Goal: Information Seeking & Learning: Learn about a topic

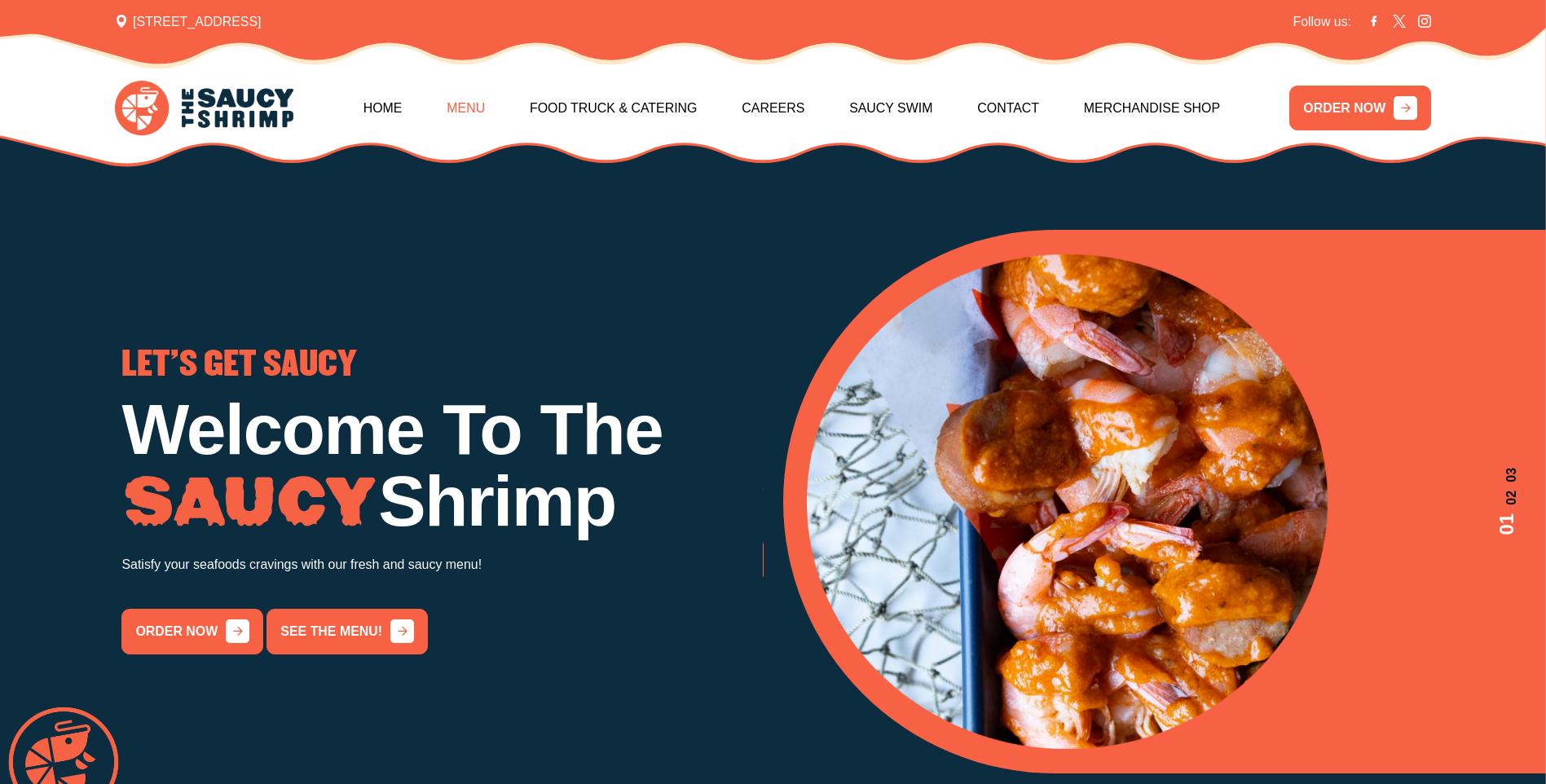
click at [483, 111] on link "Menu" at bounding box center [465, 109] width 39 height 70
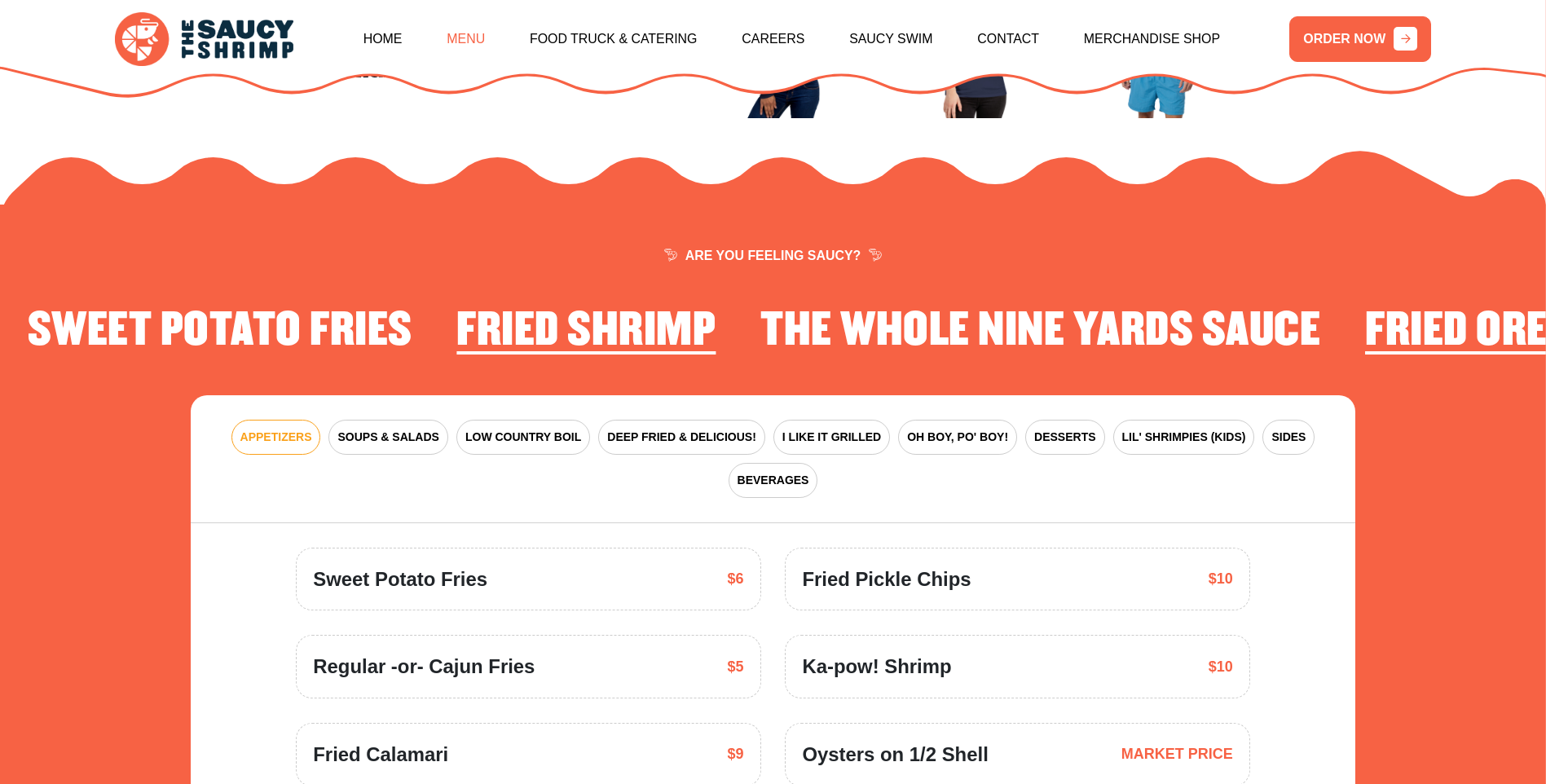
scroll to position [2392, 0]
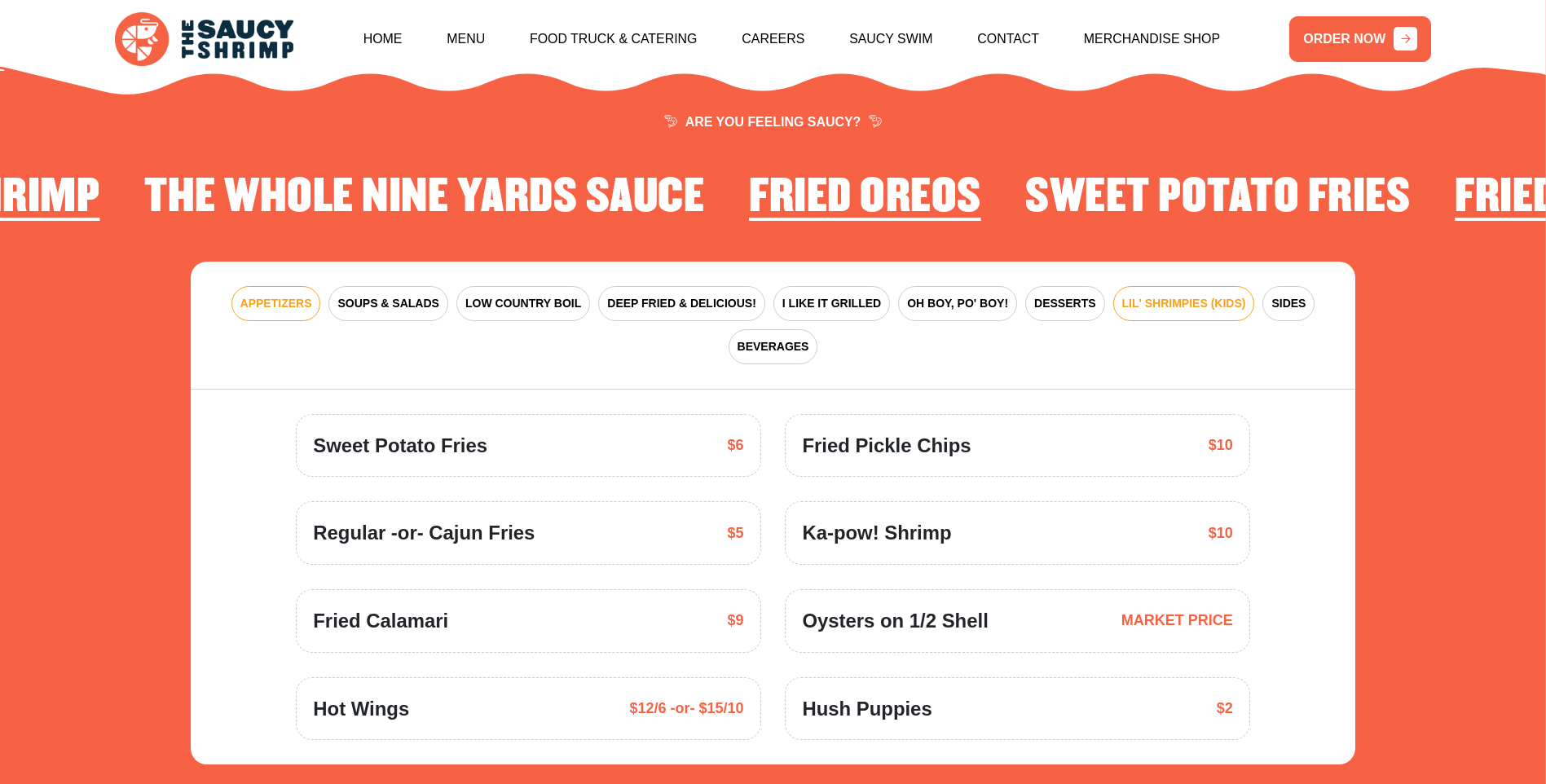
click at [1124, 295] on span "LIL' SHRIMPIES (KIDS)" at bounding box center [1184, 303] width 124 height 17
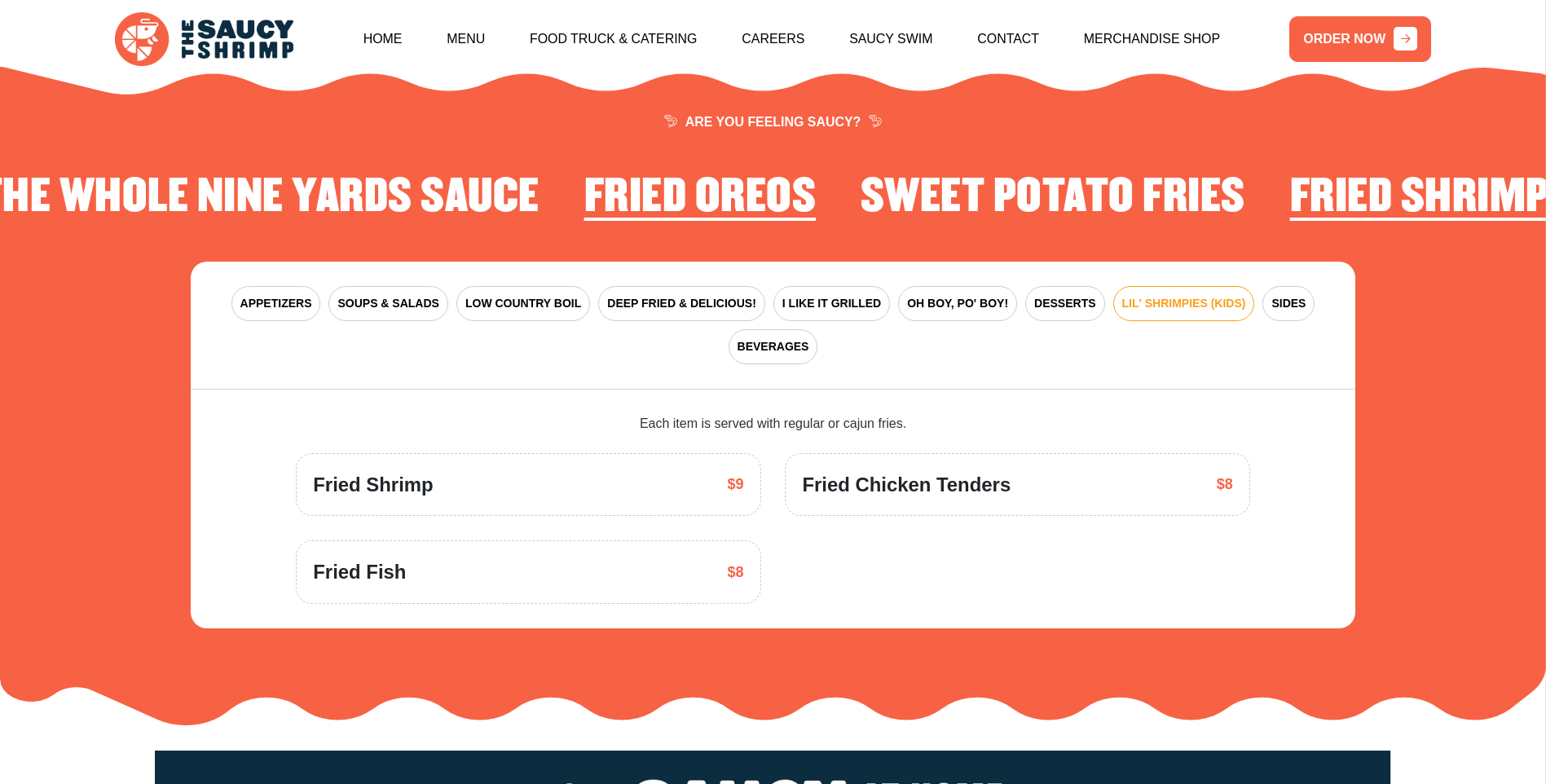
click at [661, 470] on div "Fried Shrimp $9" at bounding box center [527, 484] width 430 height 30
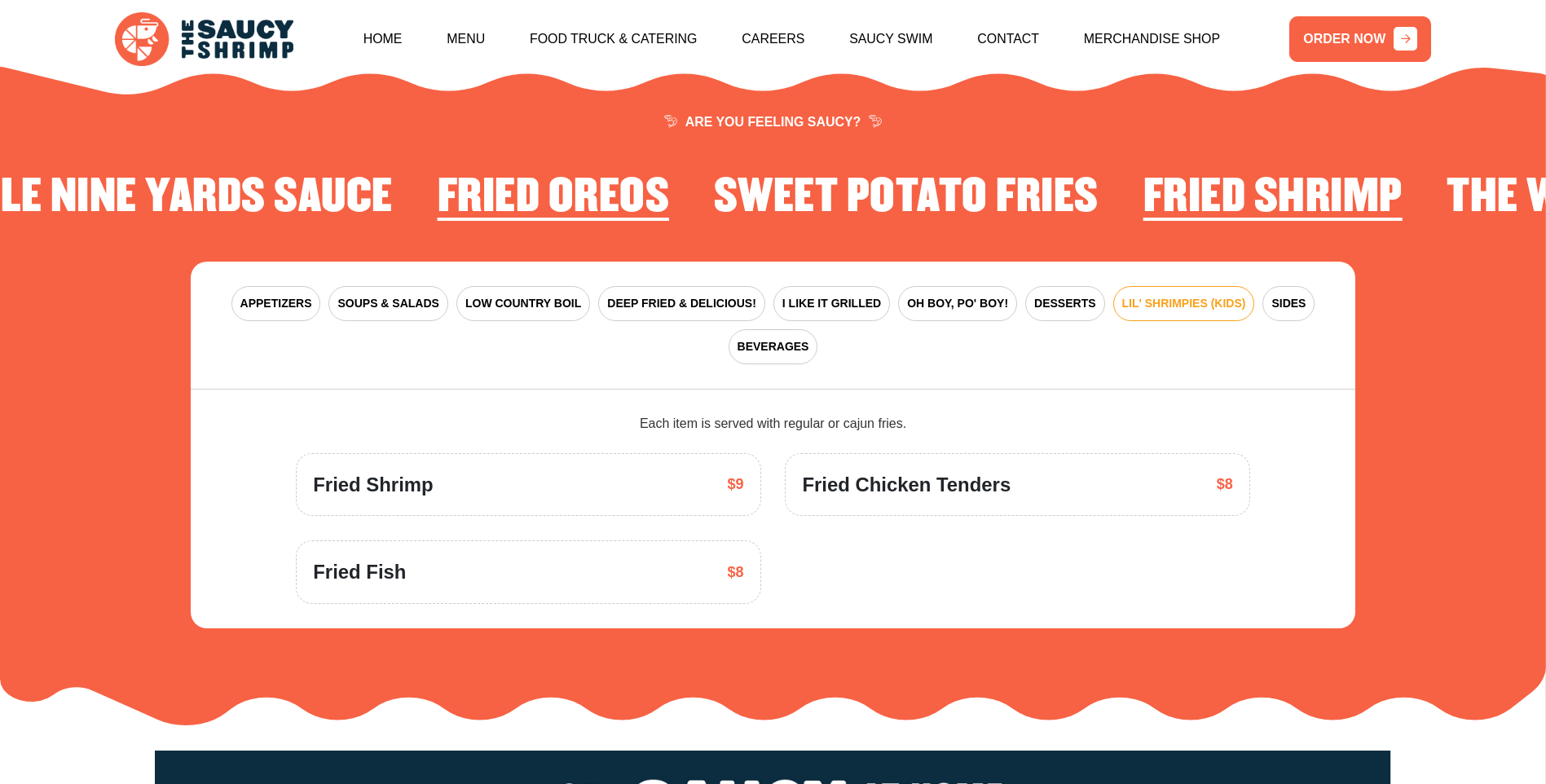
click at [566, 557] on div "Fried Fish $8" at bounding box center [527, 571] width 430 height 30
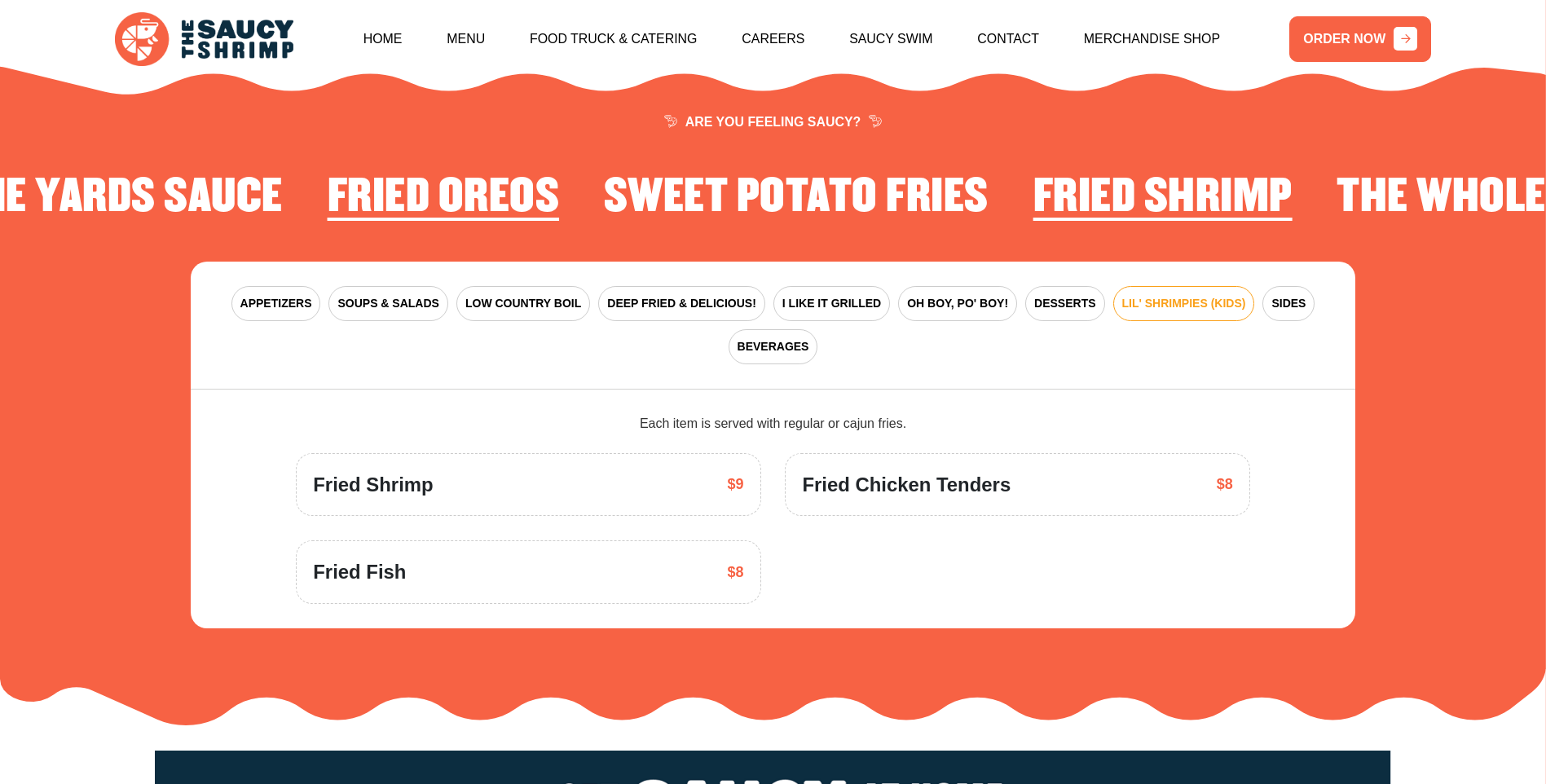
click at [1080, 470] on div "Fried Chicken Tenders $8" at bounding box center [1017, 484] width 430 height 30
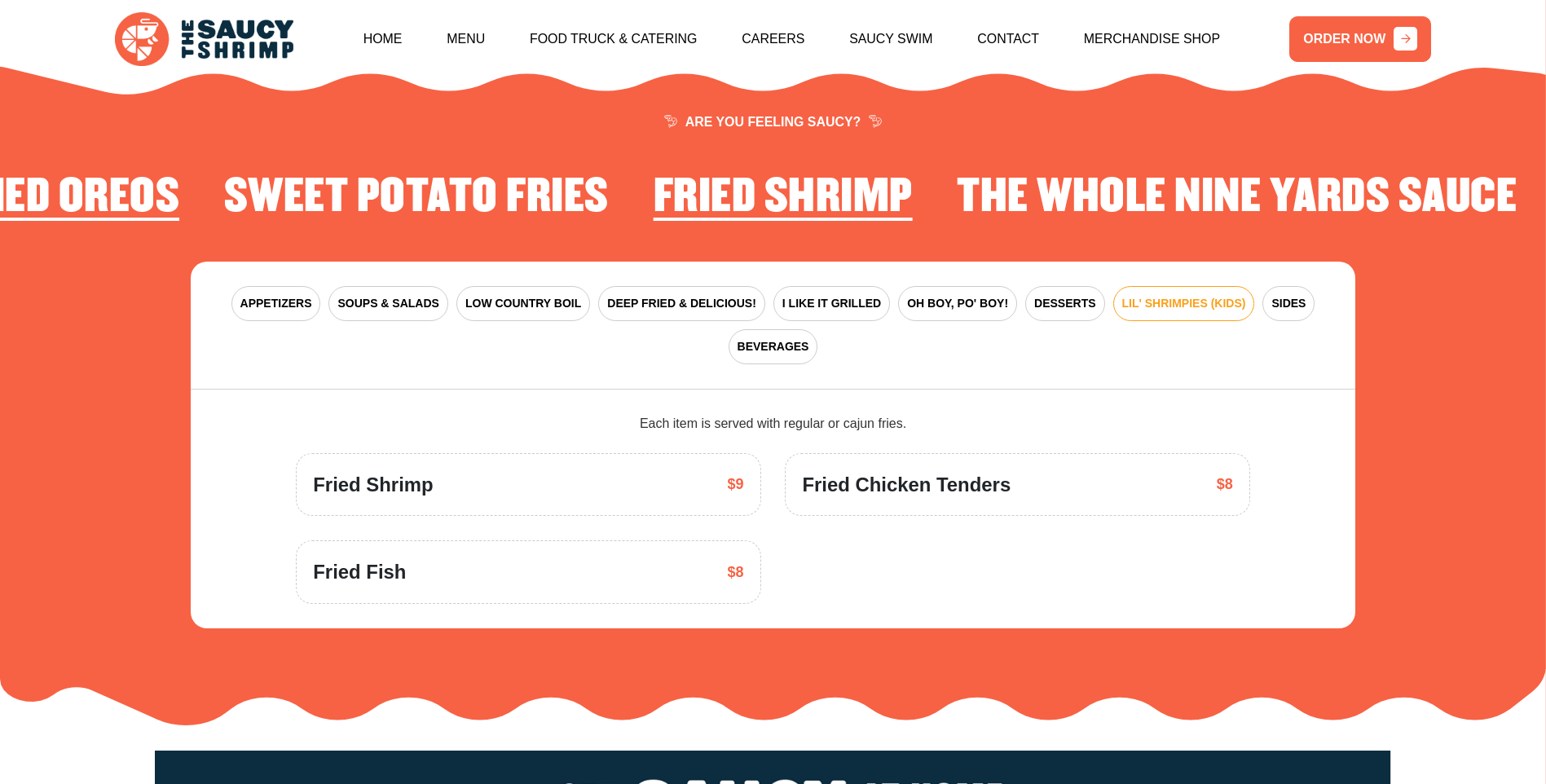
click at [1122, 295] on span "LIL' SHRIMPIES (KIDS)" at bounding box center [1184, 303] width 124 height 17
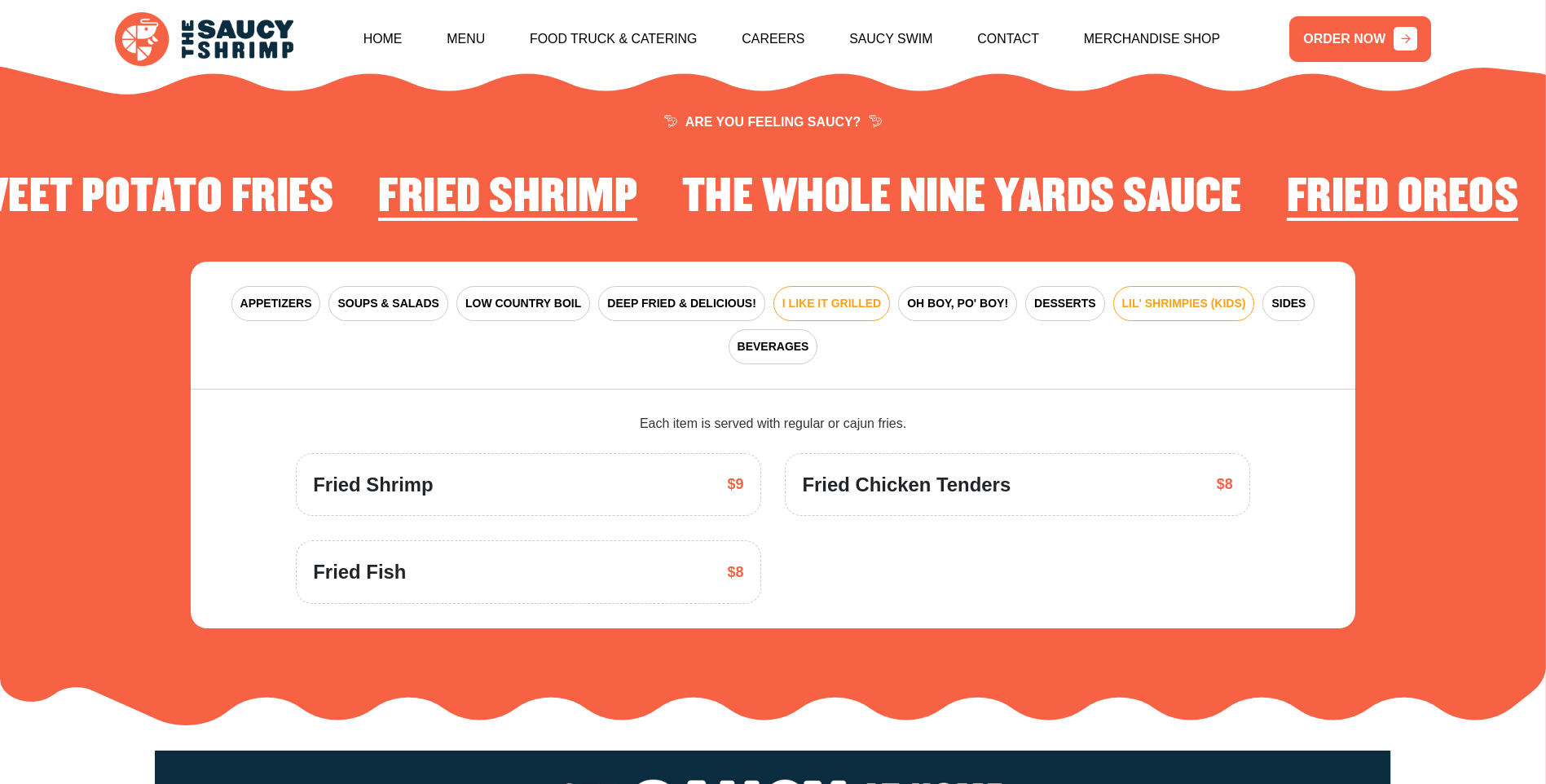
click at [784, 295] on span "I LIKE IT GRILLED" at bounding box center [832, 303] width 99 height 17
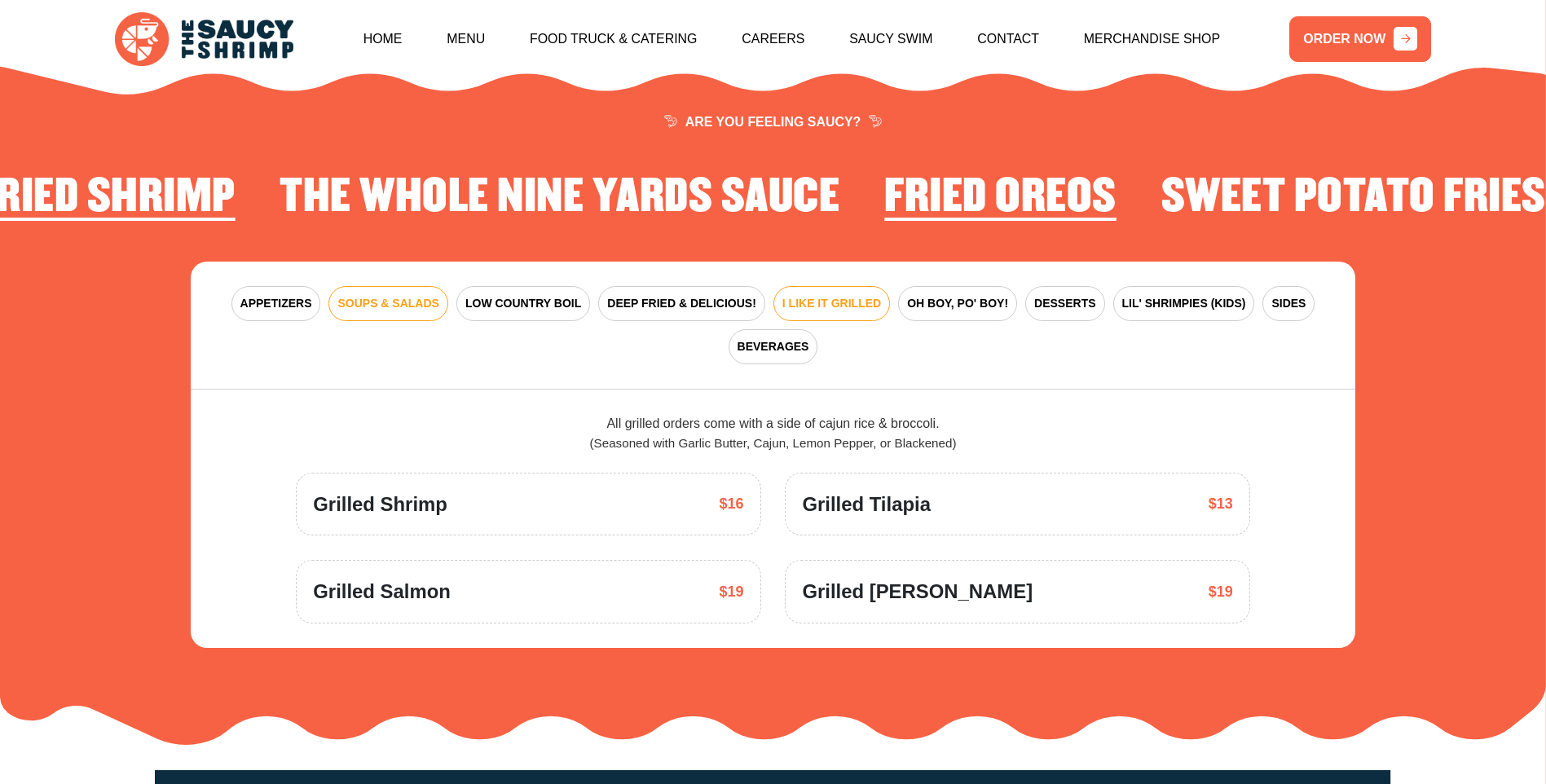
click at [376, 295] on span "SOUPS & SALADS" at bounding box center [388, 303] width 101 height 17
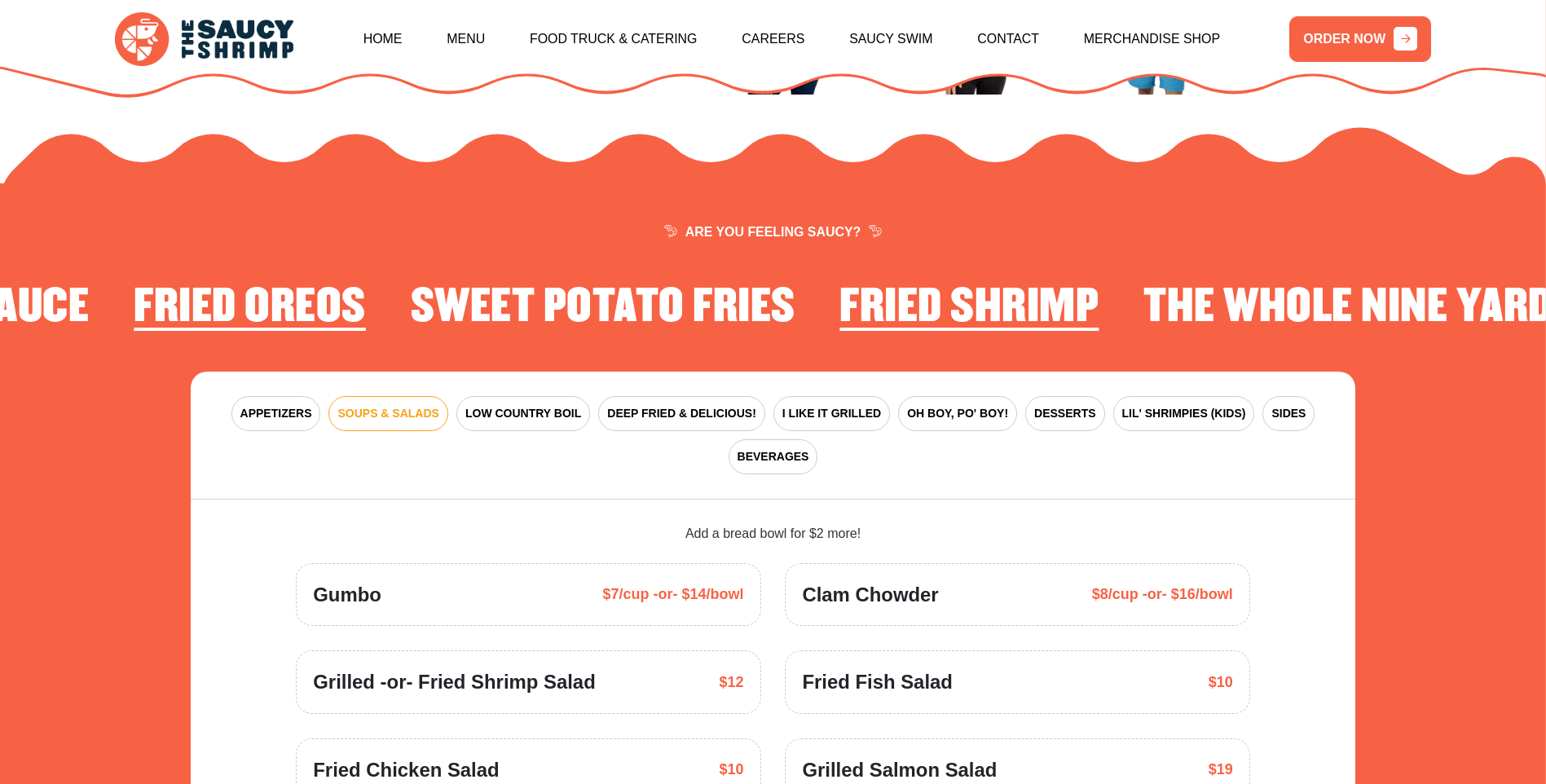
scroll to position [2230, 0]
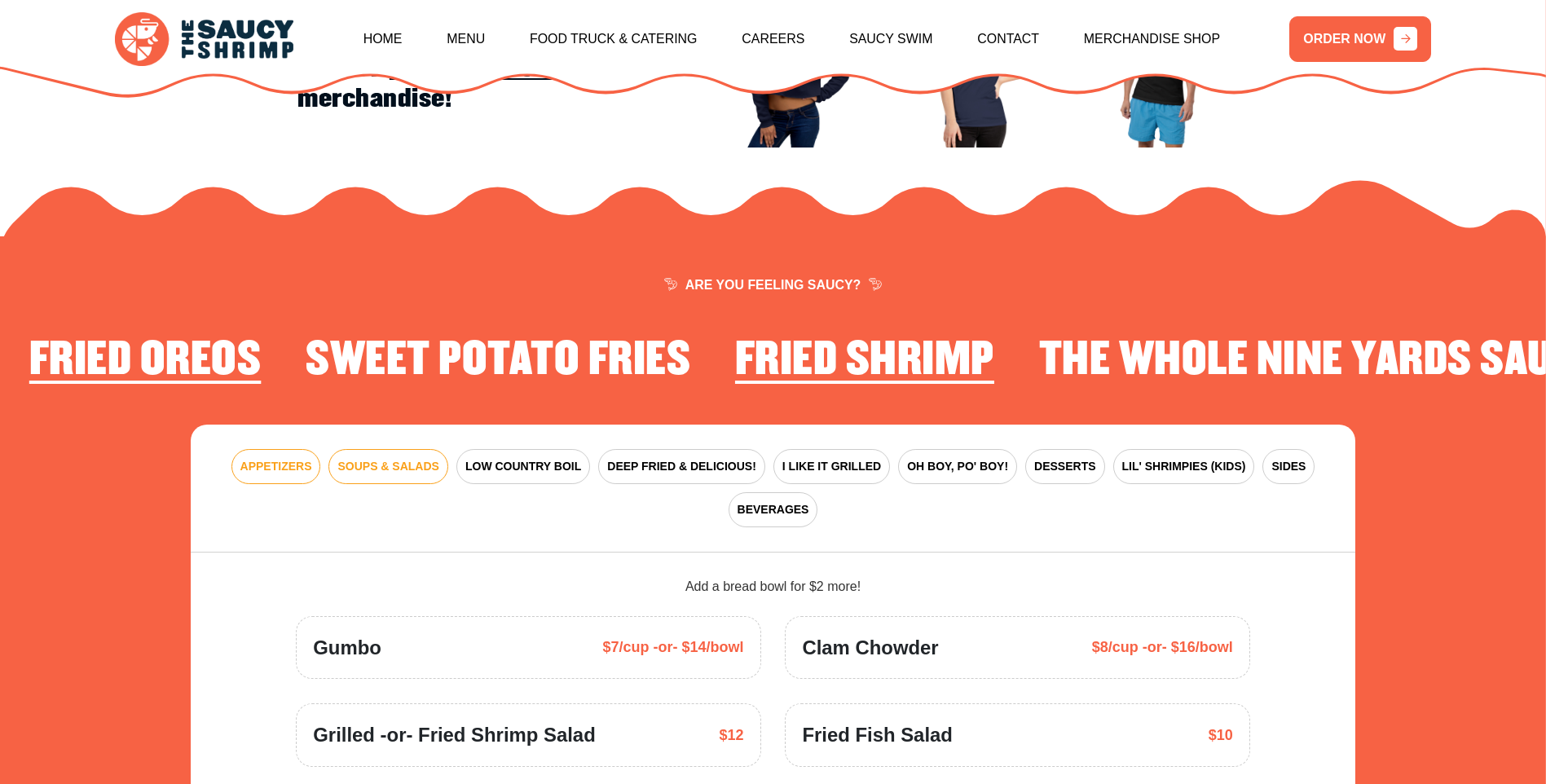
click at [264, 449] on button "APPETIZERS" at bounding box center [277, 466] width 90 height 35
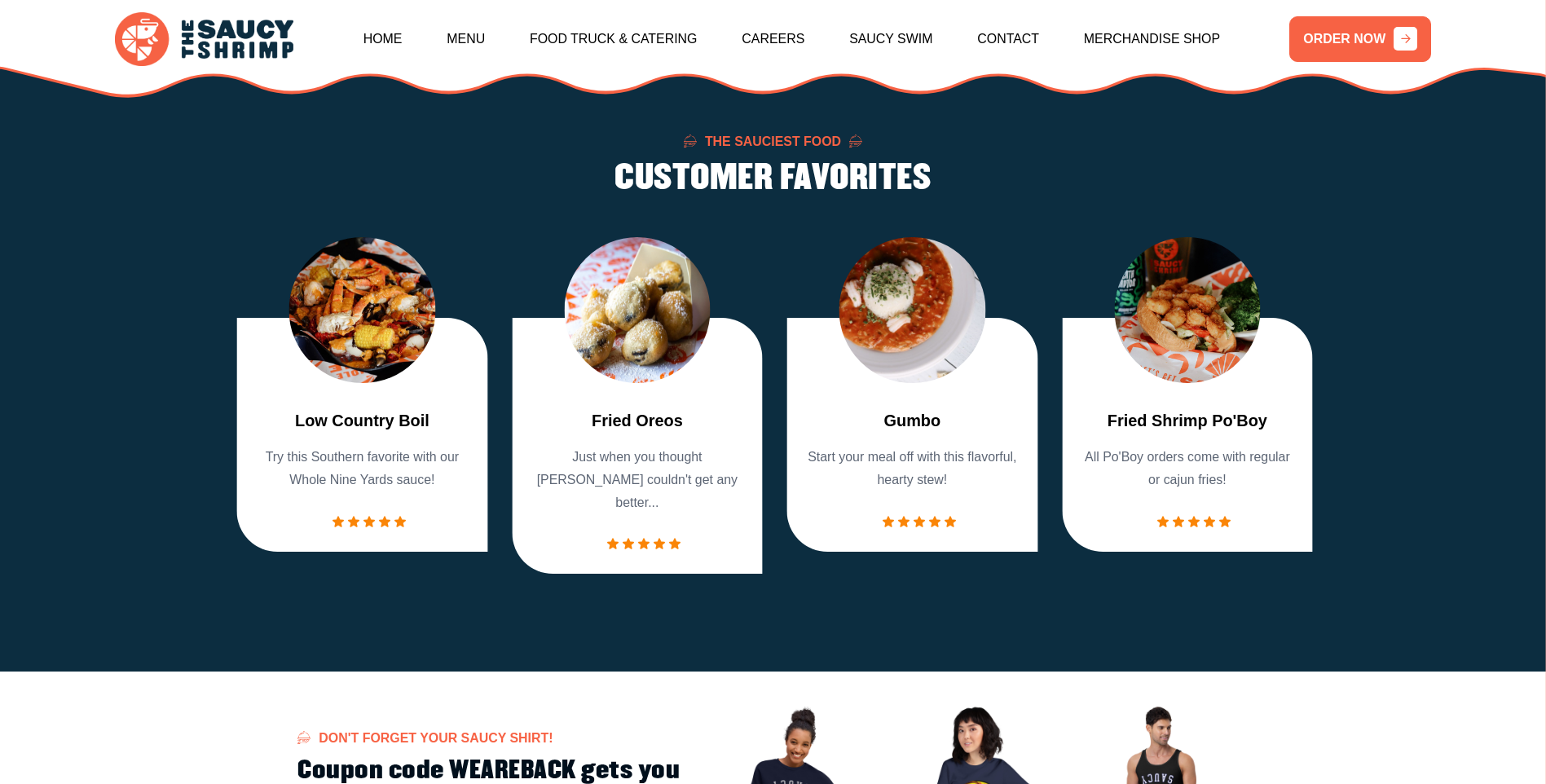
scroll to position [1496, 0]
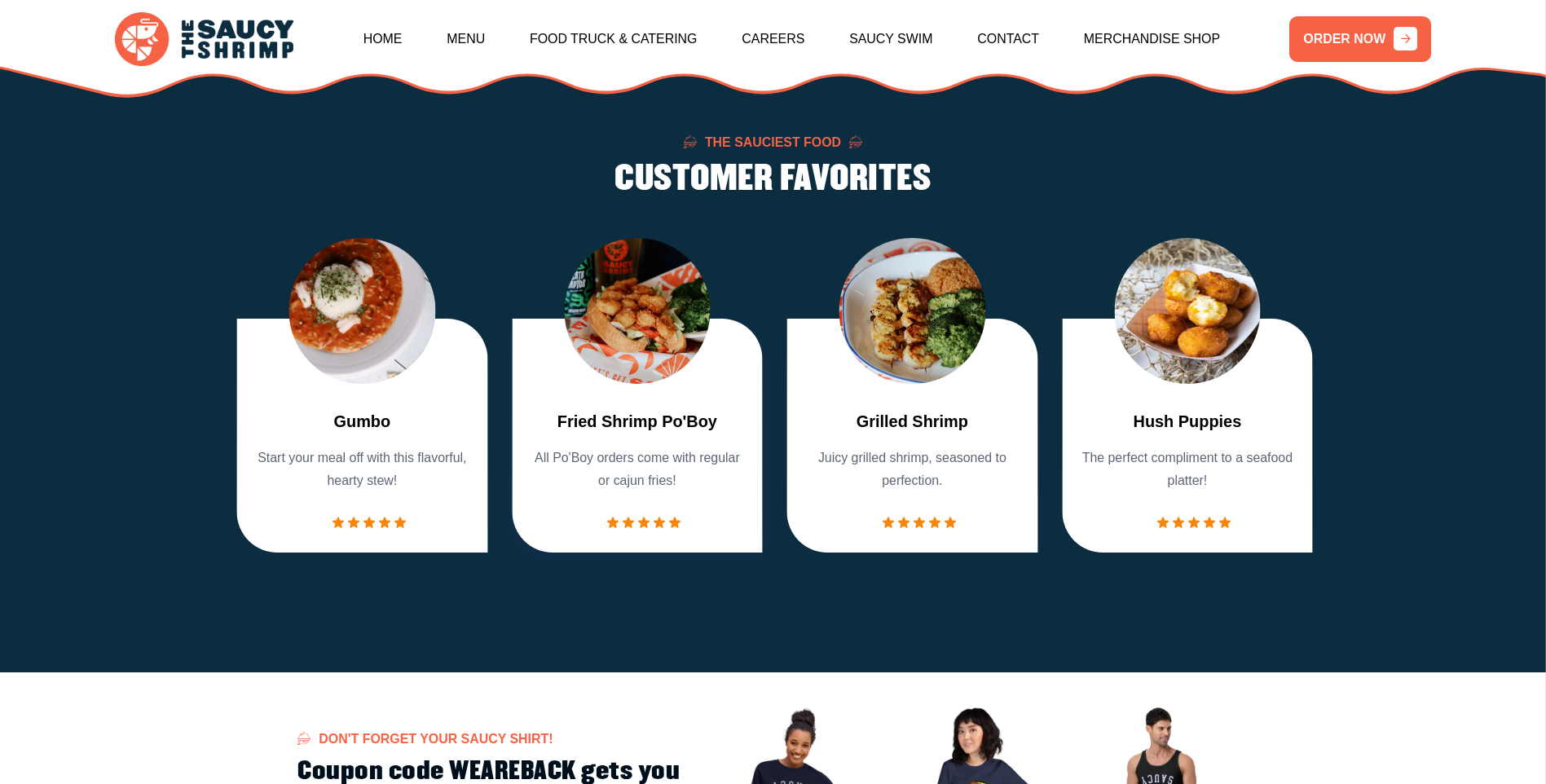
click at [657, 465] on p "All Po'Boy orders come with regular or cajun fries!" at bounding box center [637, 469] width 218 height 46
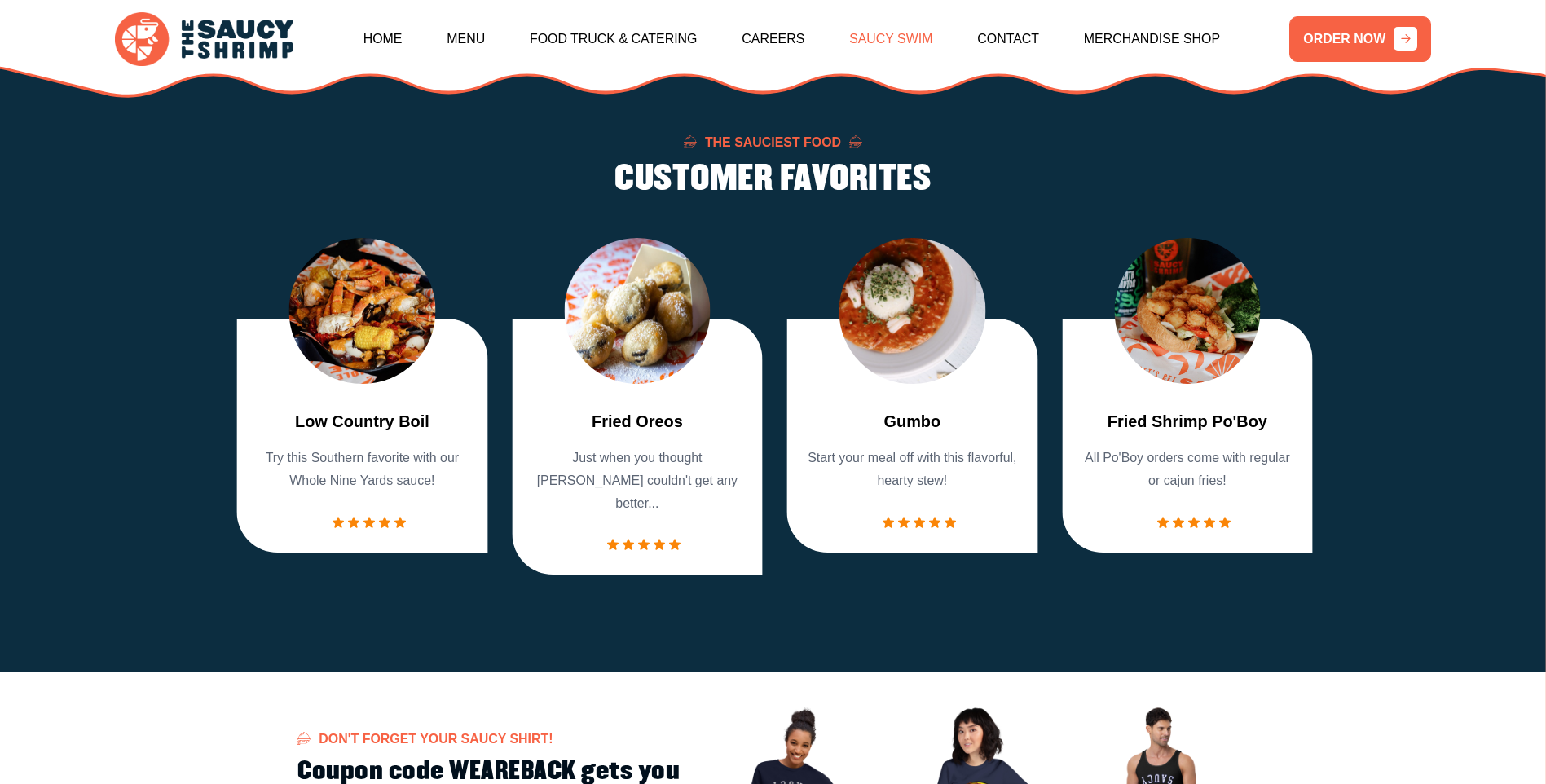
click at [888, 32] on link "Saucy Swim" at bounding box center [890, 40] width 84 height 70
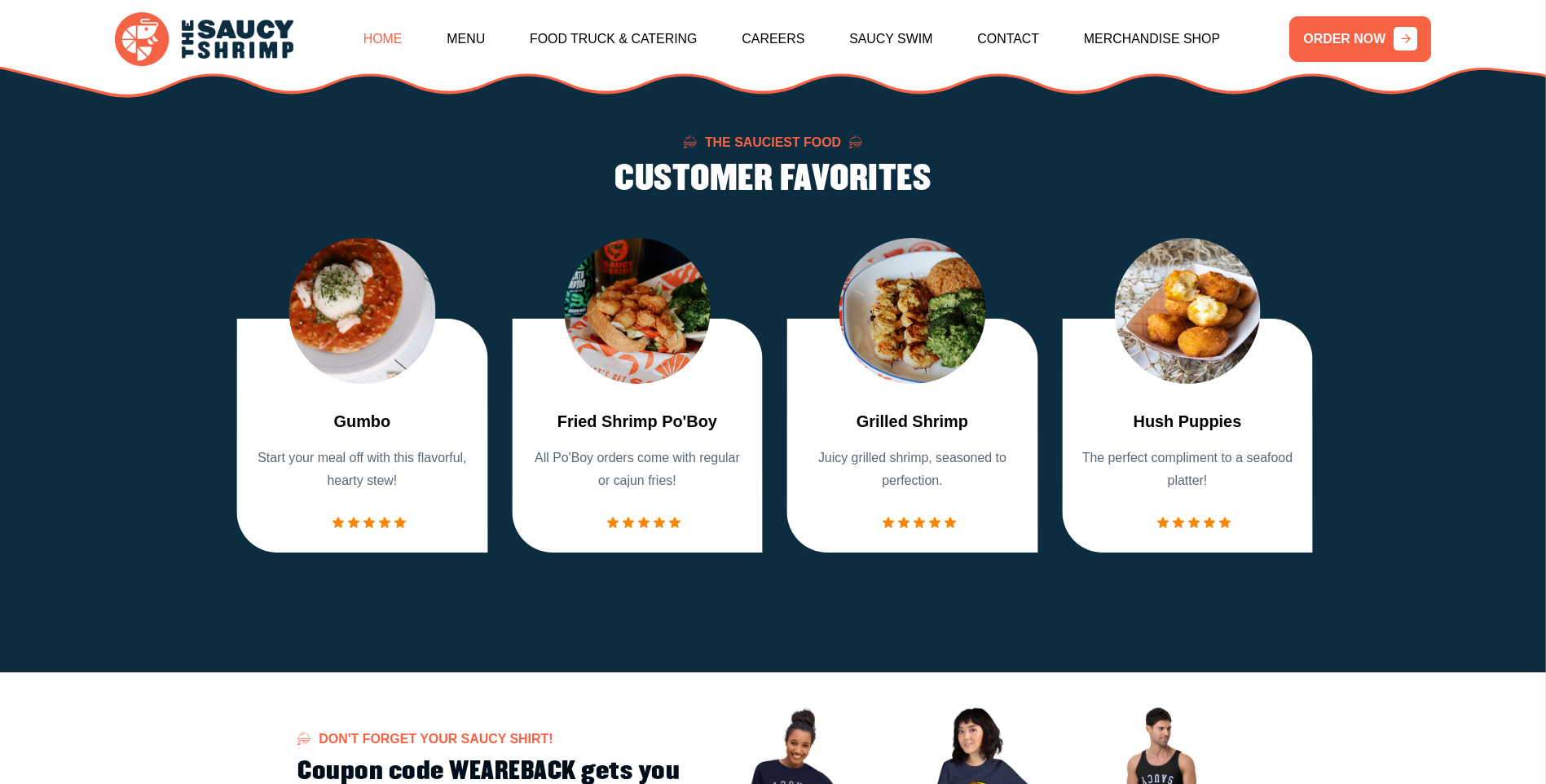
click at [402, 41] on link "Home" at bounding box center [384, 40] width 40 height 70
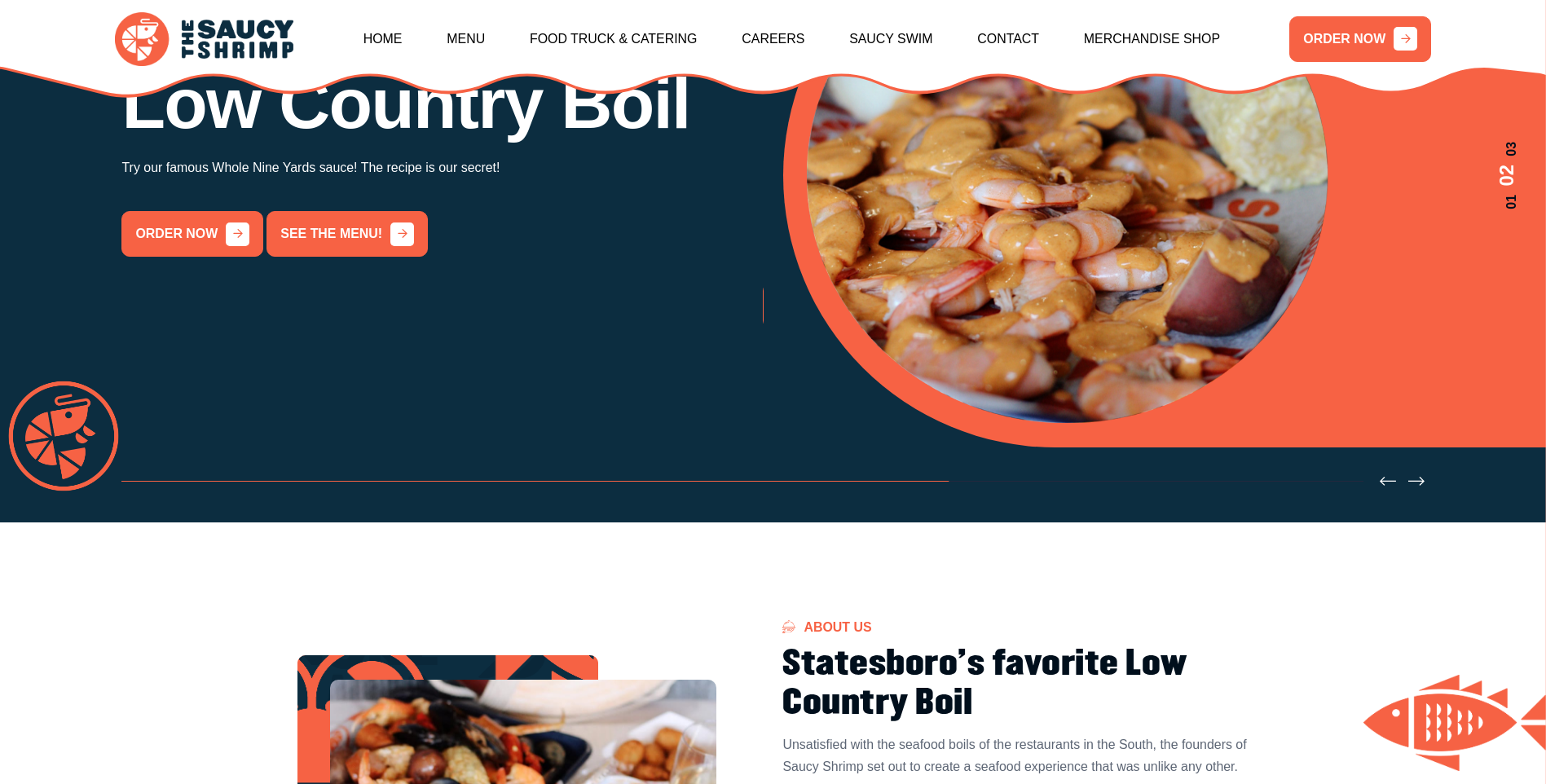
scroll to position [408, 0]
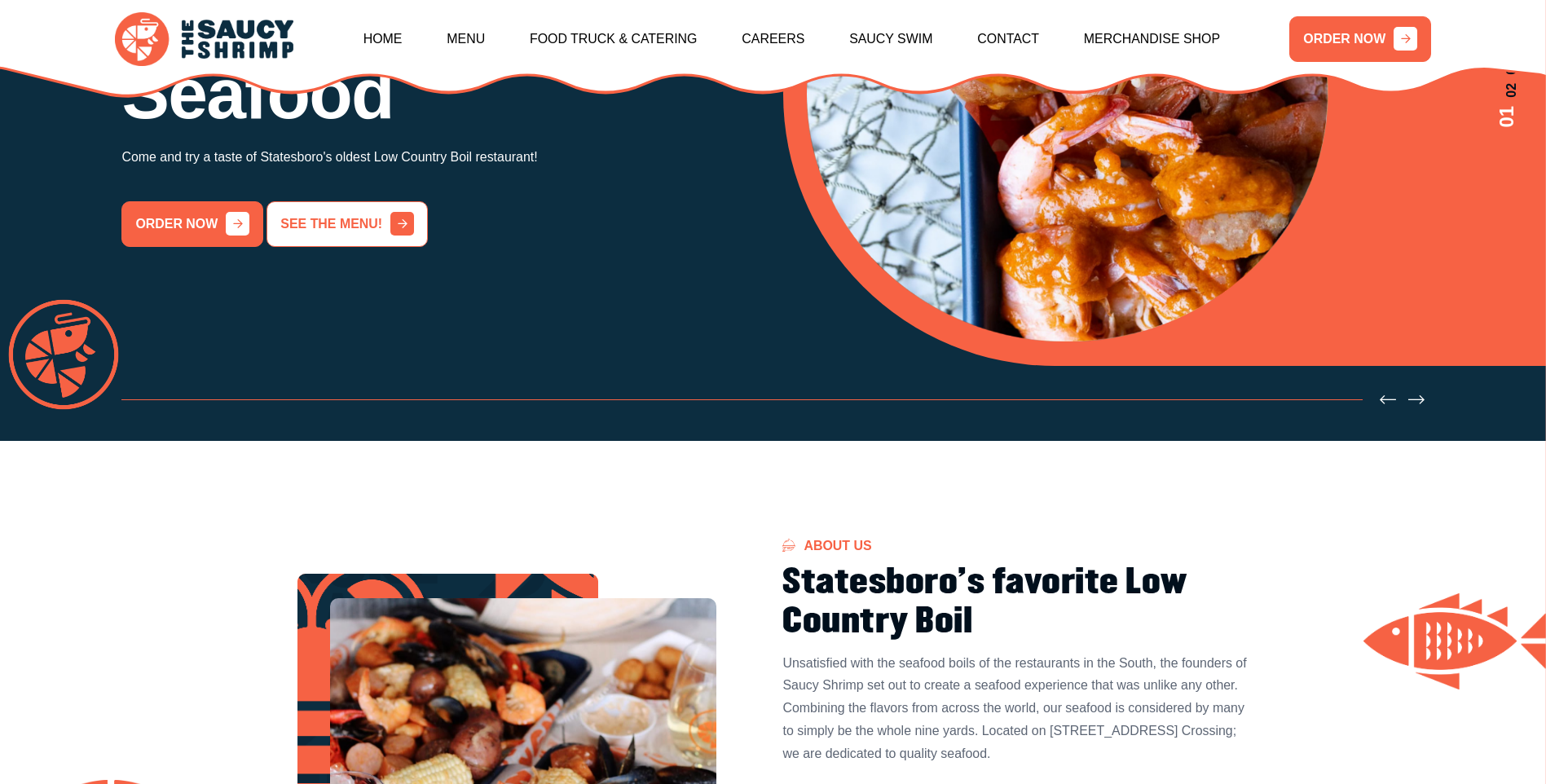
click at [324, 222] on link "See the menu!" at bounding box center [347, 224] width 161 height 46
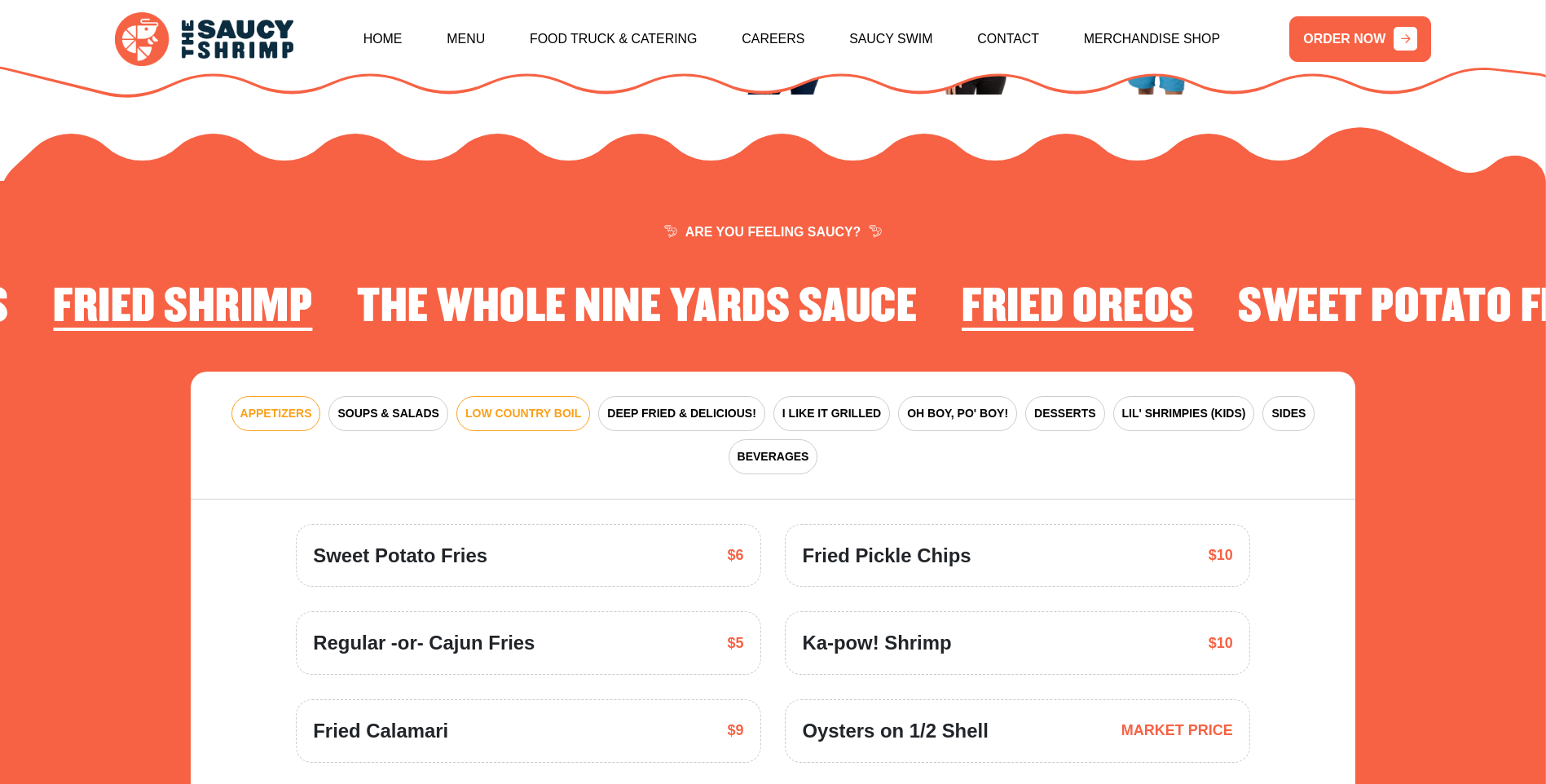
scroll to position [2392, 0]
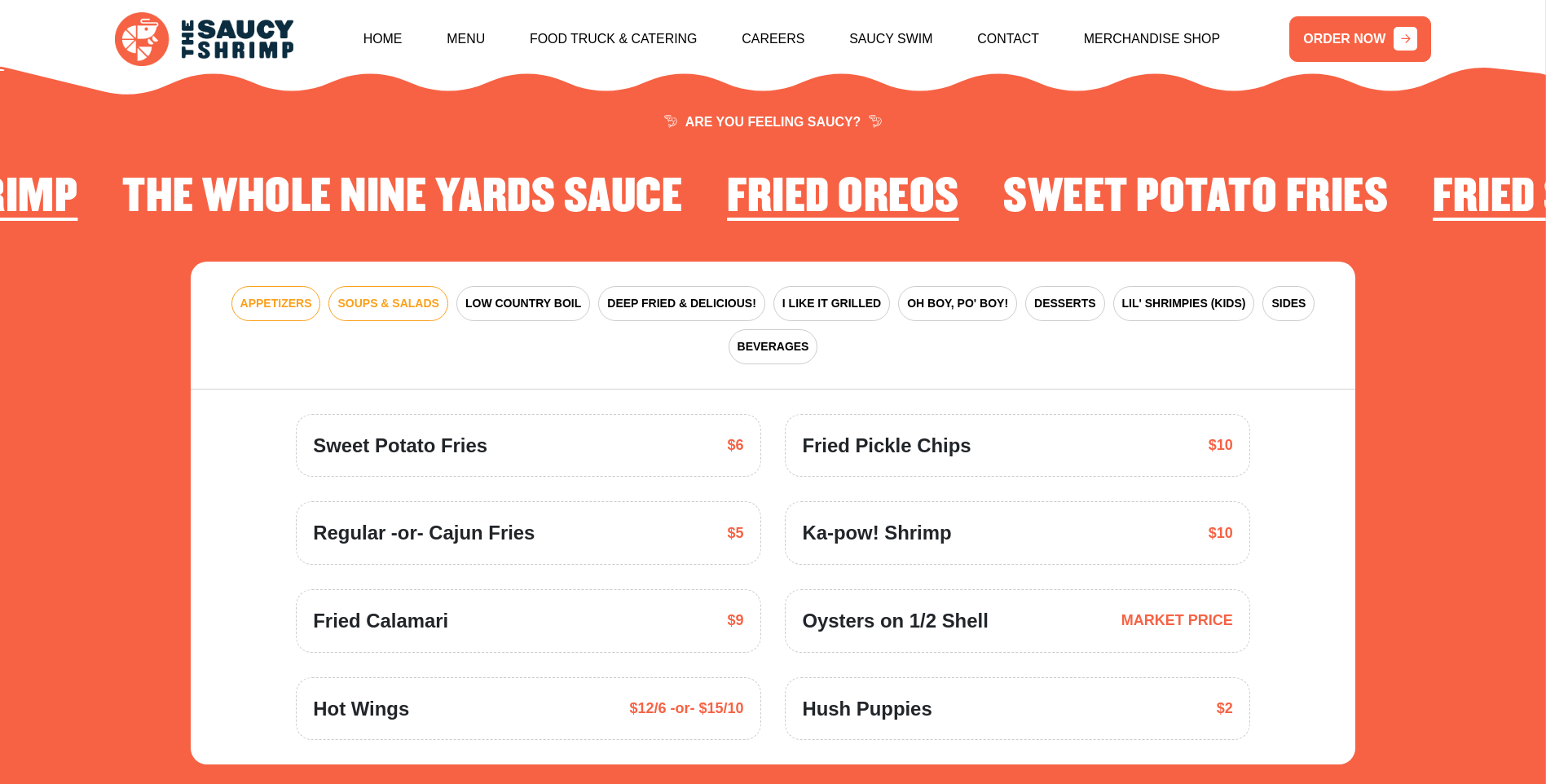
click at [377, 295] on span "SOUPS & SALADS" at bounding box center [388, 303] width 101 height 17
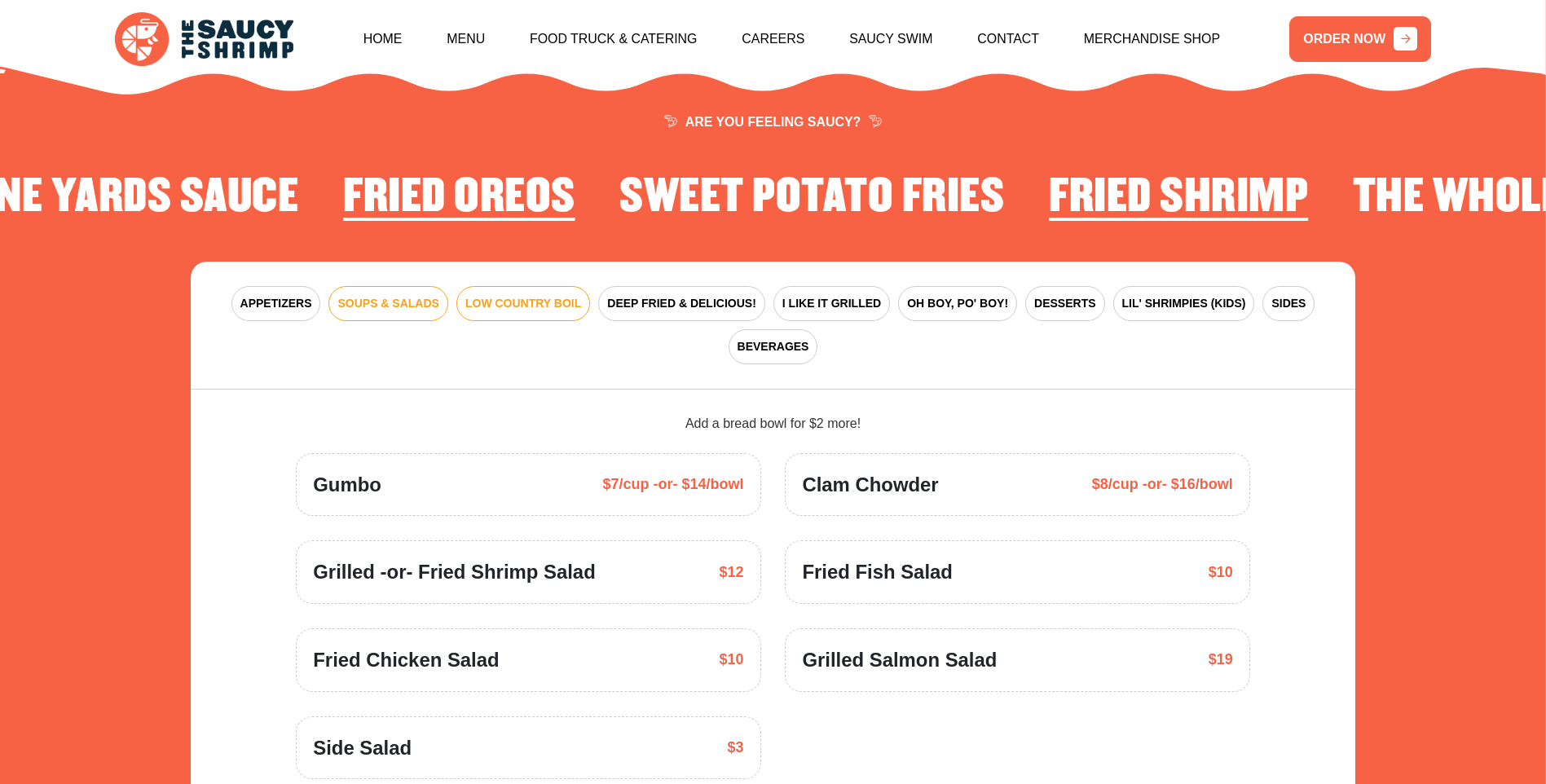
click at [550, 295] on span "LOW COUNTRY BOIL" at bounding box center [523, 303] width 116 height 17
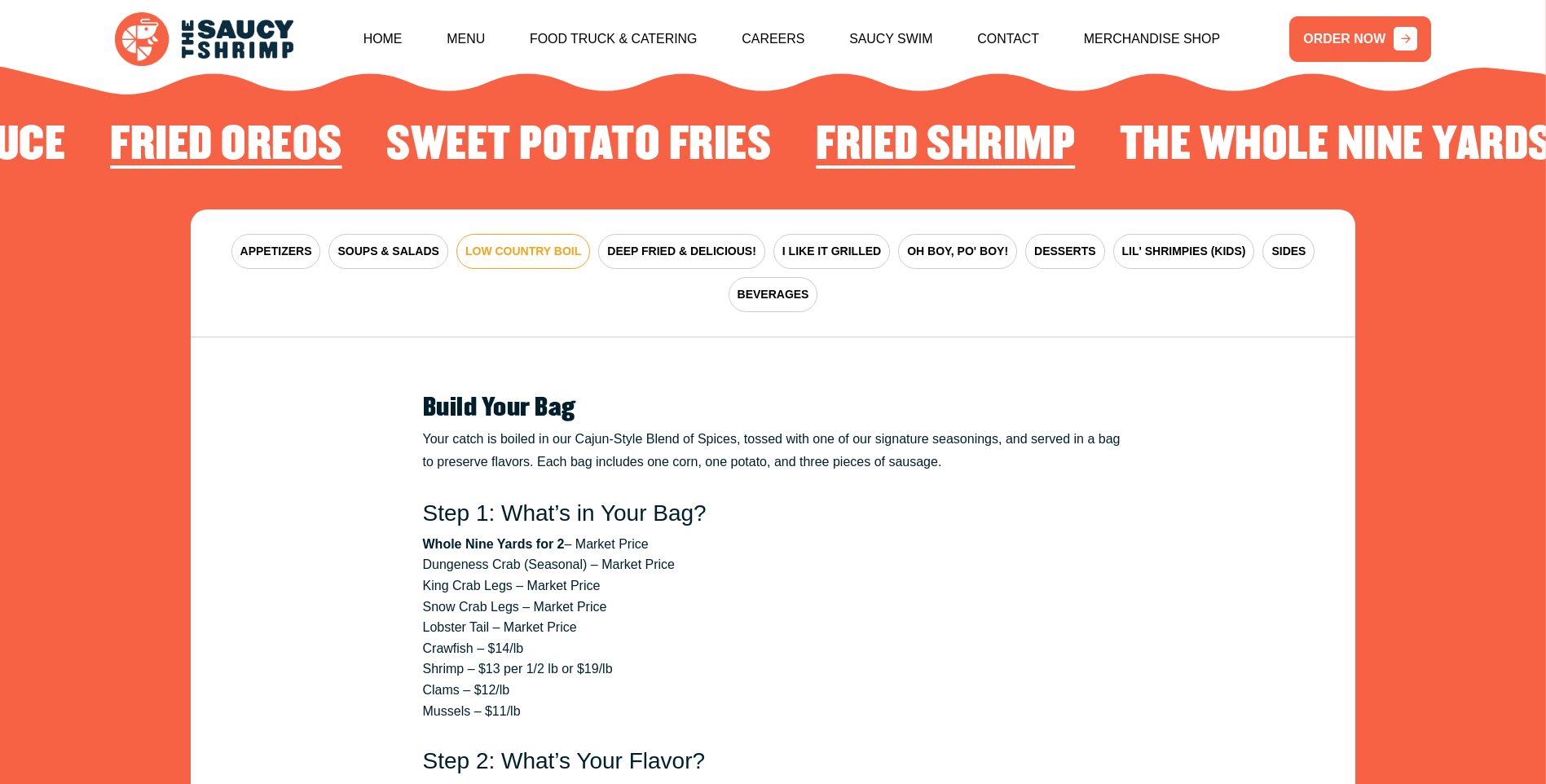
scroll to position [2474, 0]
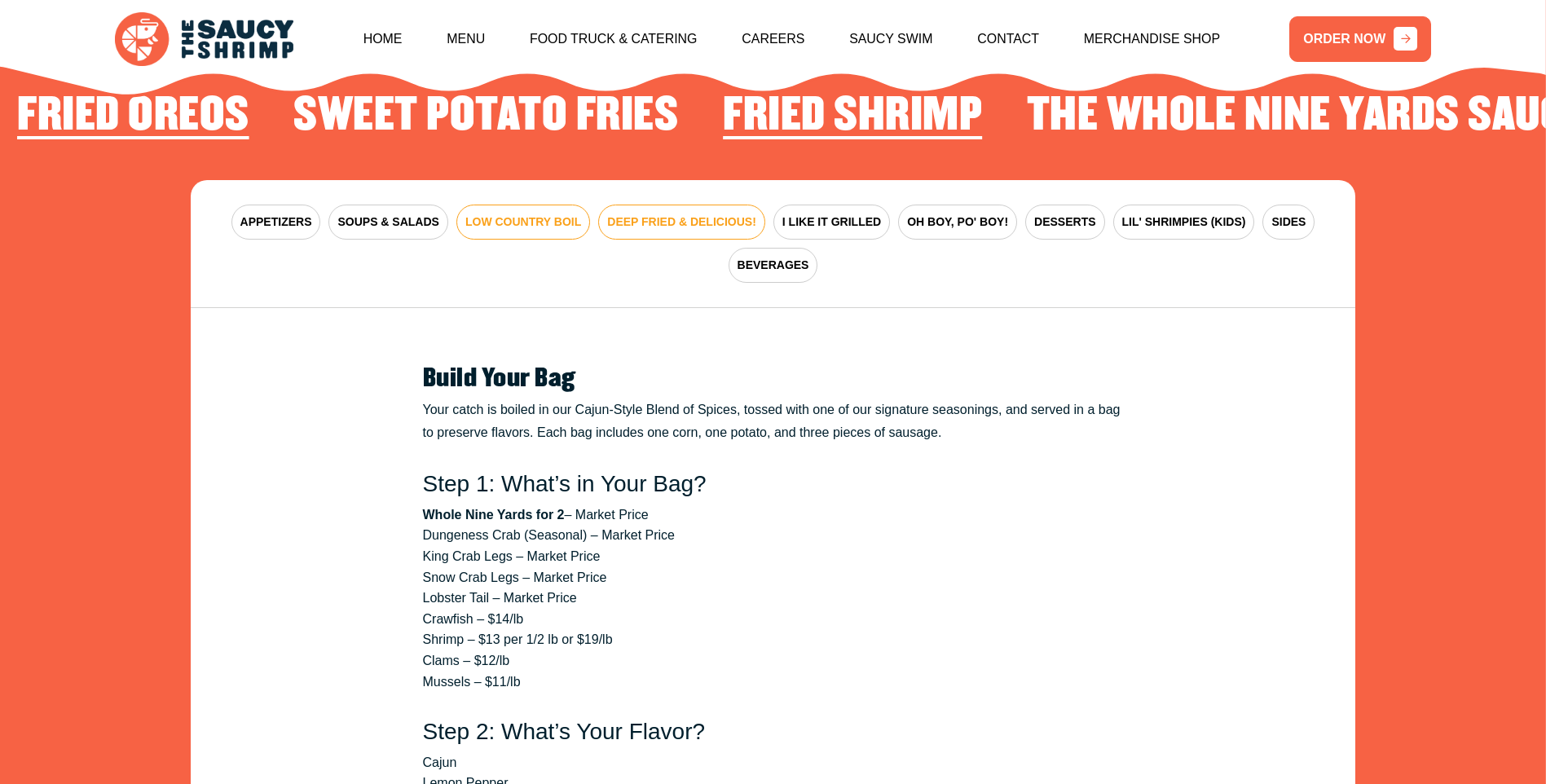
click at [675, 214] on span "DEEP FRIED & DELICIOUS!" at bounding box center [682, 222] width 149 height 17
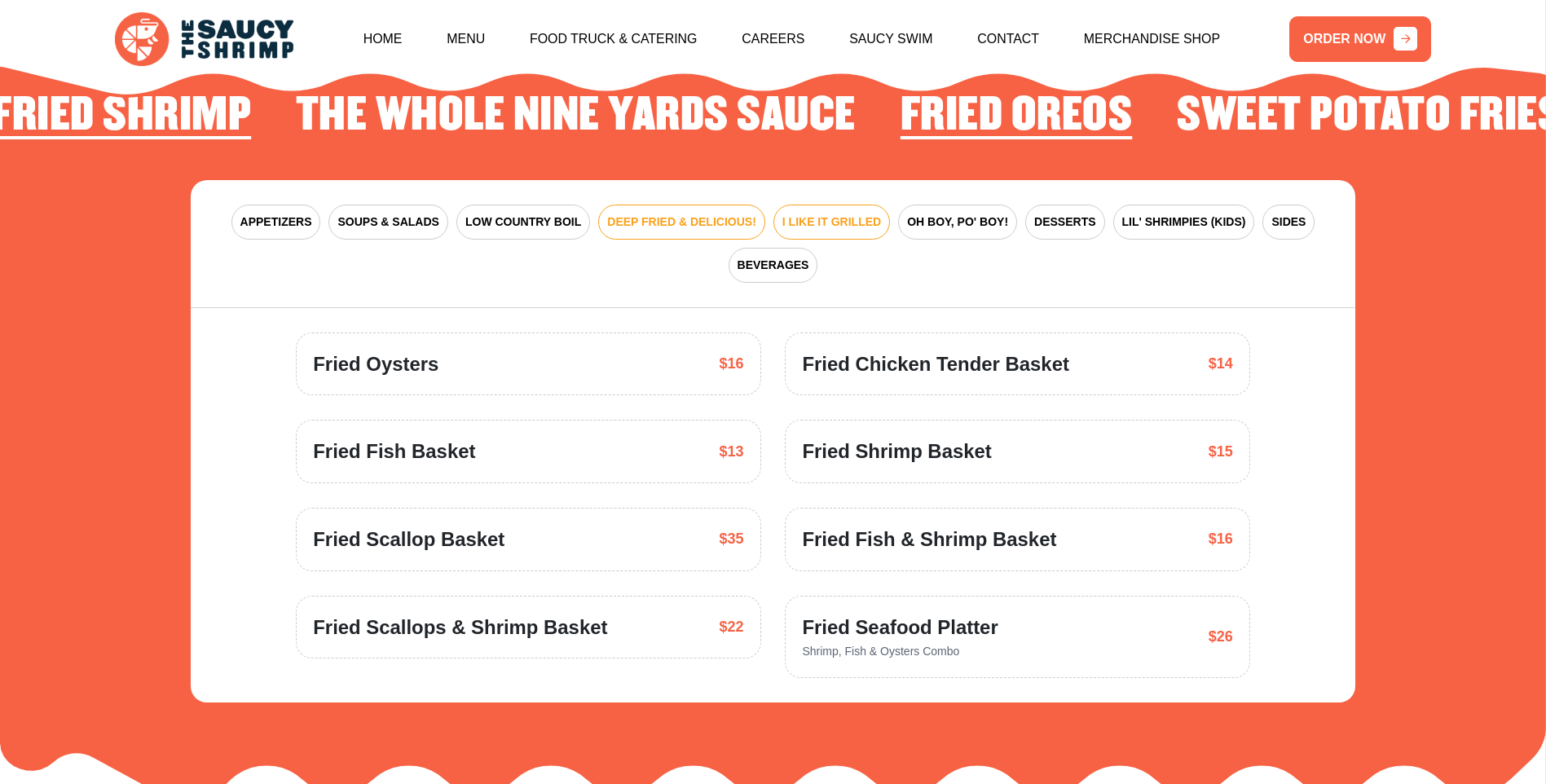
click at [782, 214] on span "I LIKE IT GRILLED" at bounding box center [832, 222] width 99 height 17
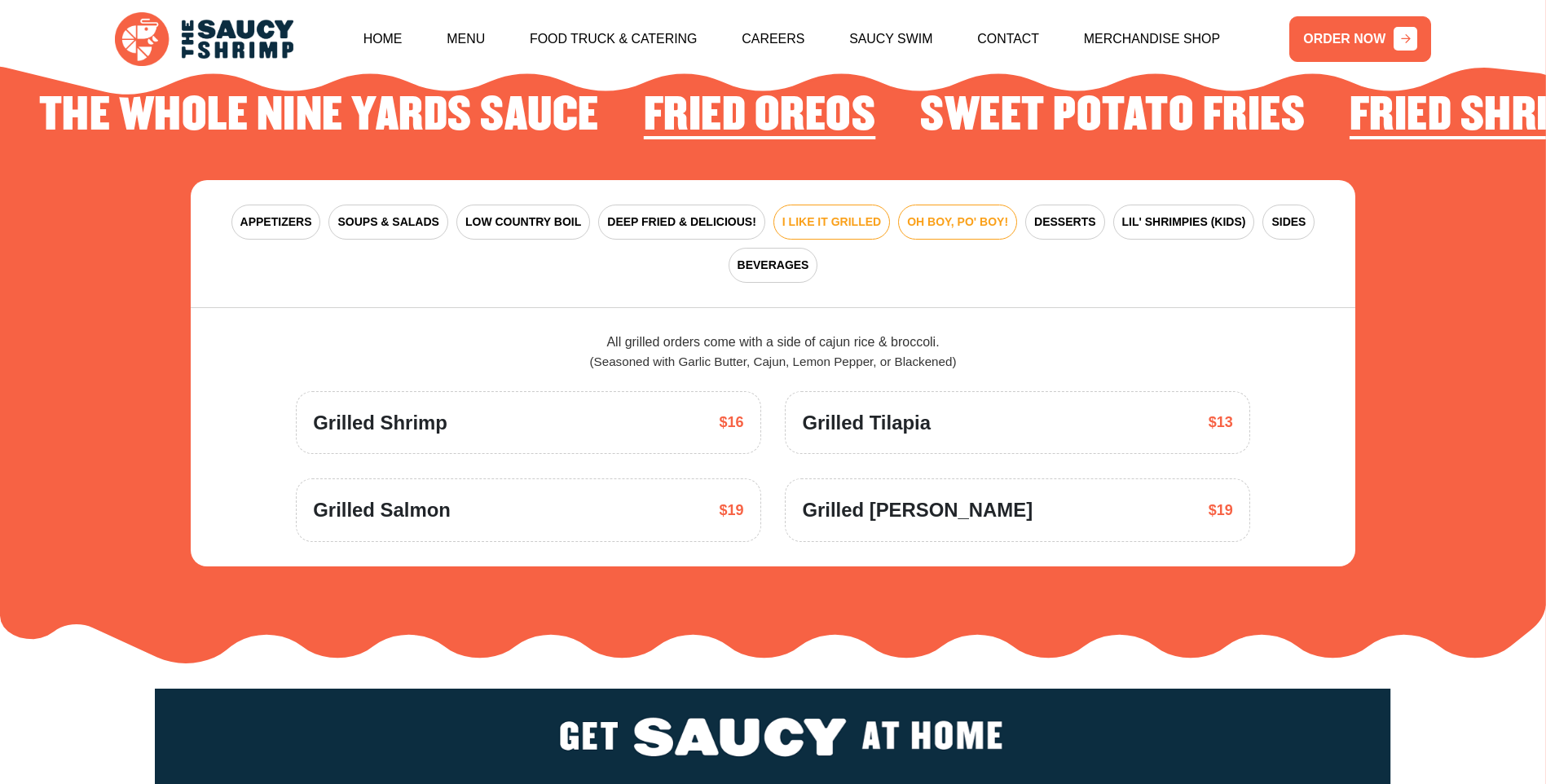
click at [907, 214] on span "OH BOY, PO' BOY!" at bounding box center [958, 222] width 101 height 17
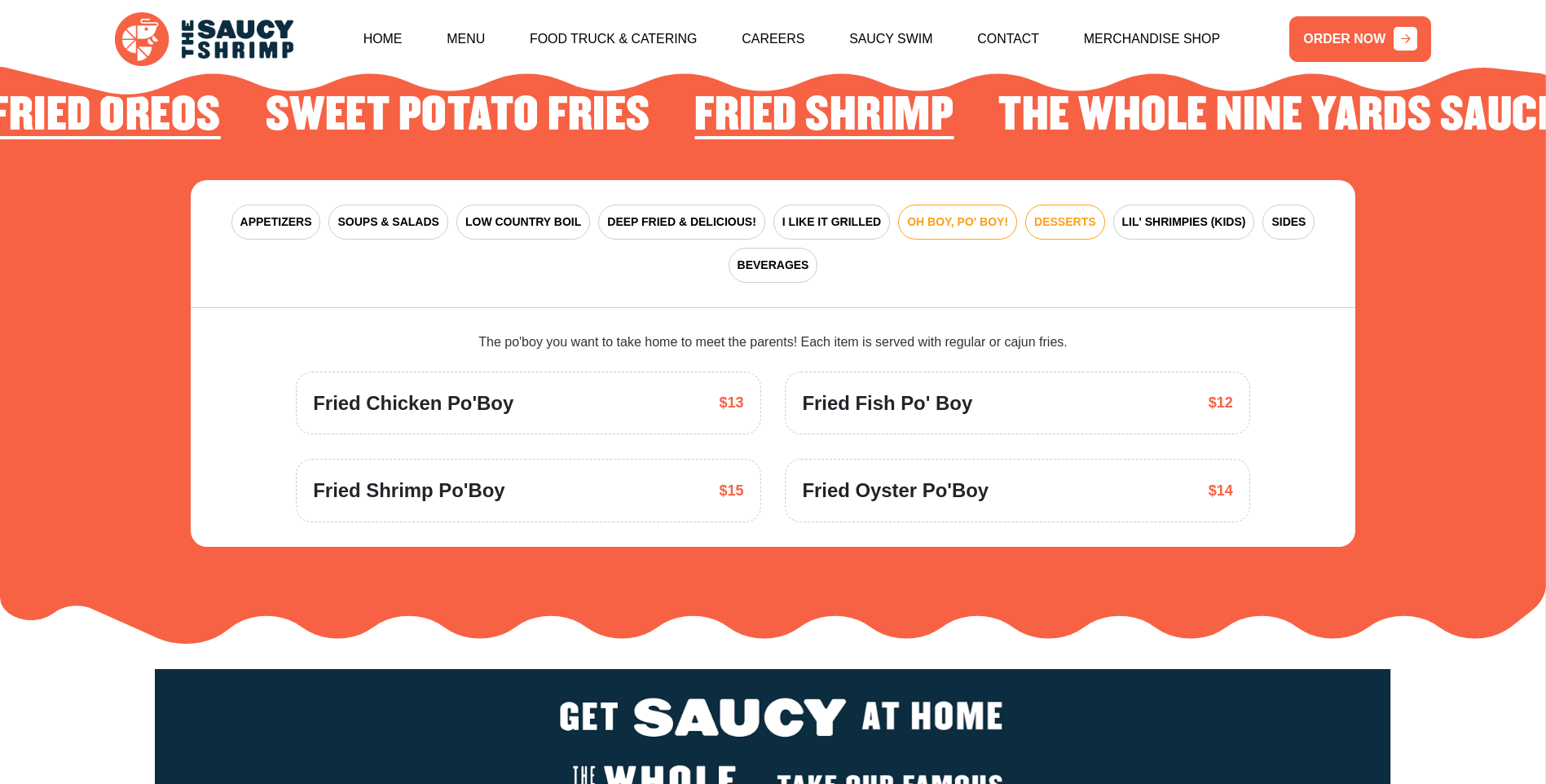
click at [1034, 214] on span "DESSERTS" at bounding box center [1065, 222] width 61 height 17
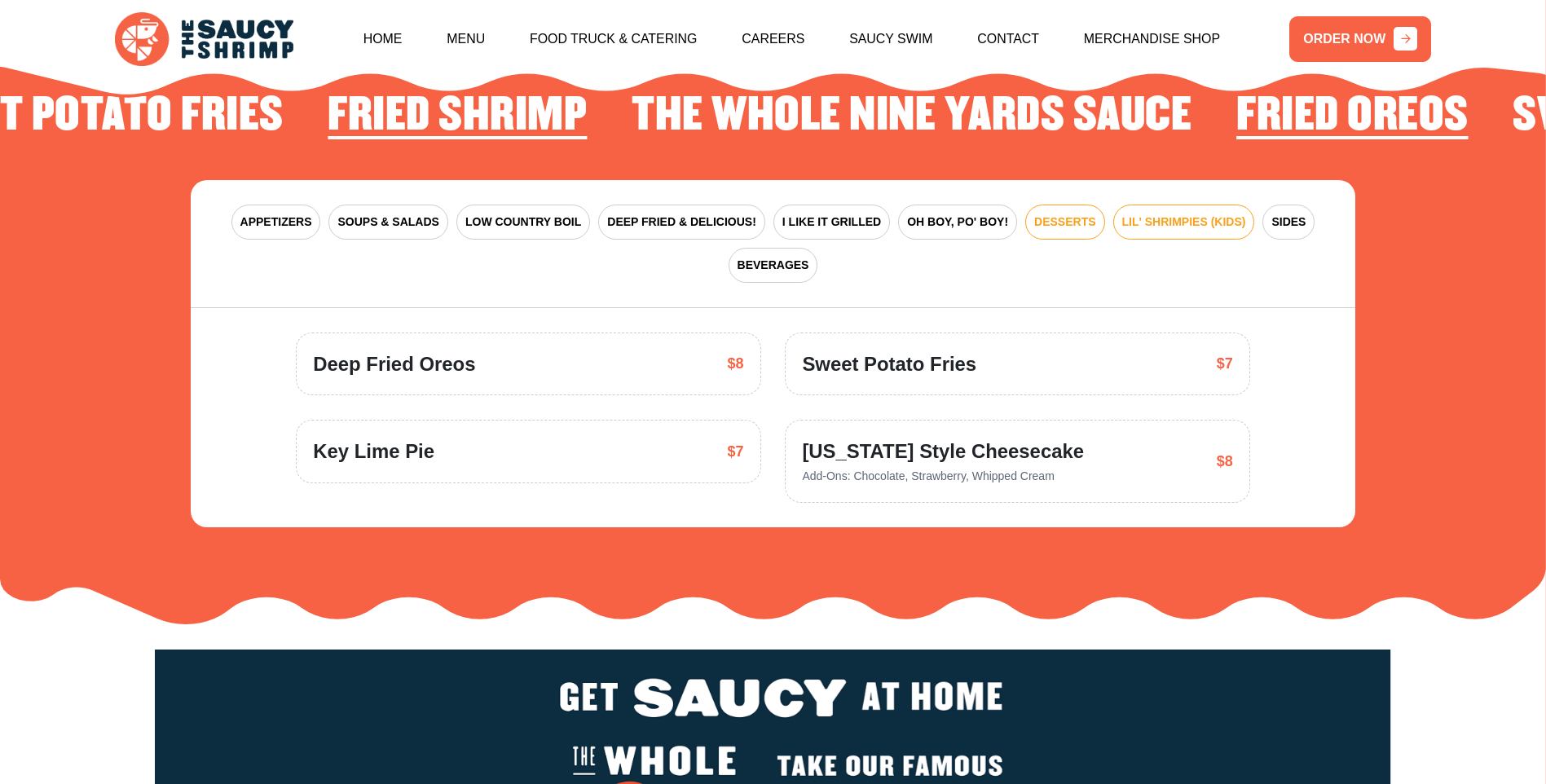
click at [1132, 214] on span "LIL' SHRIMPIES (KIDS)" at bounding box center [1184, 222] width 124 height 17
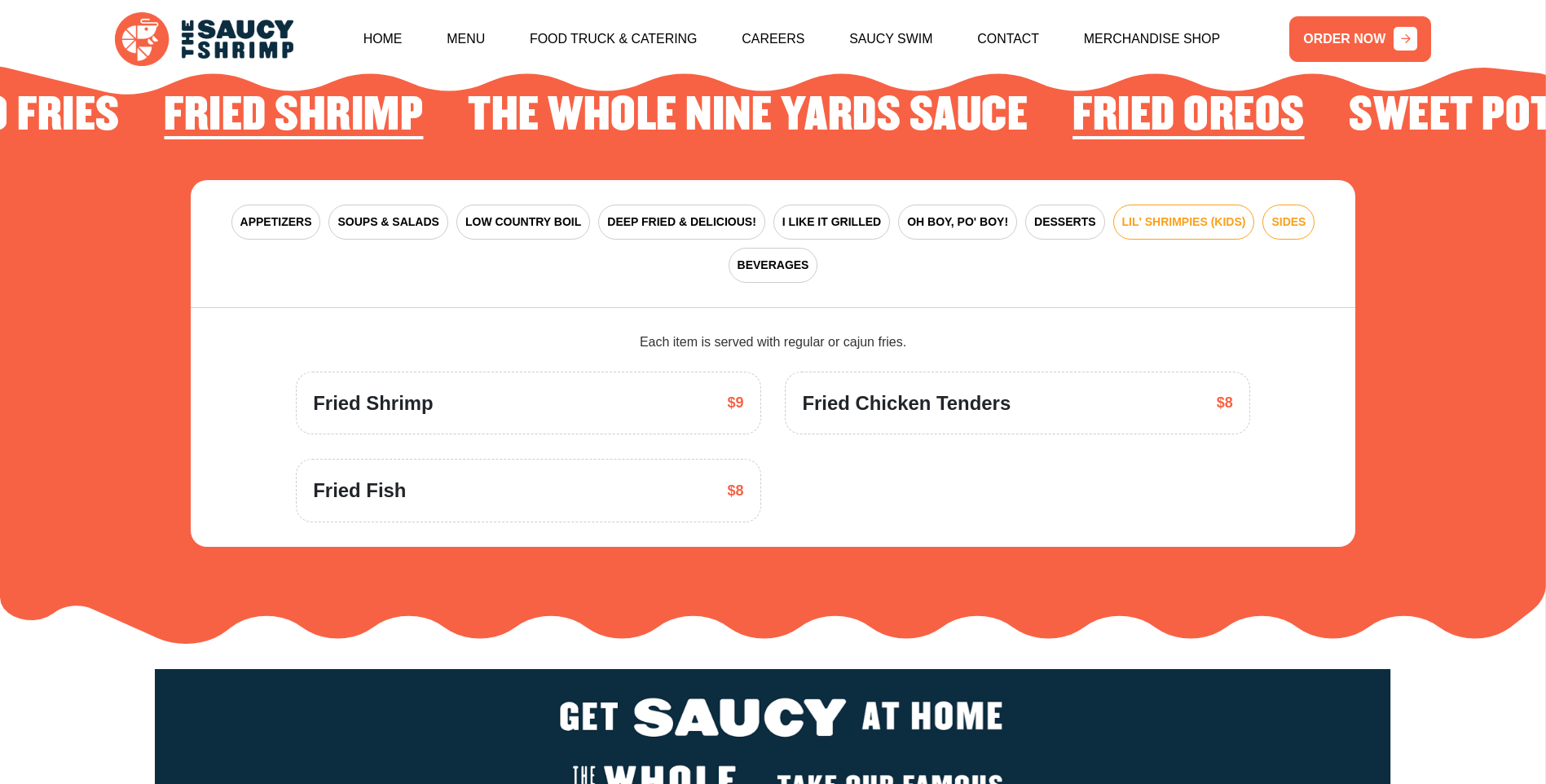
click at [1271, 214] on span "SIDES" at bounding box center [1288, 222] width 34 height 17
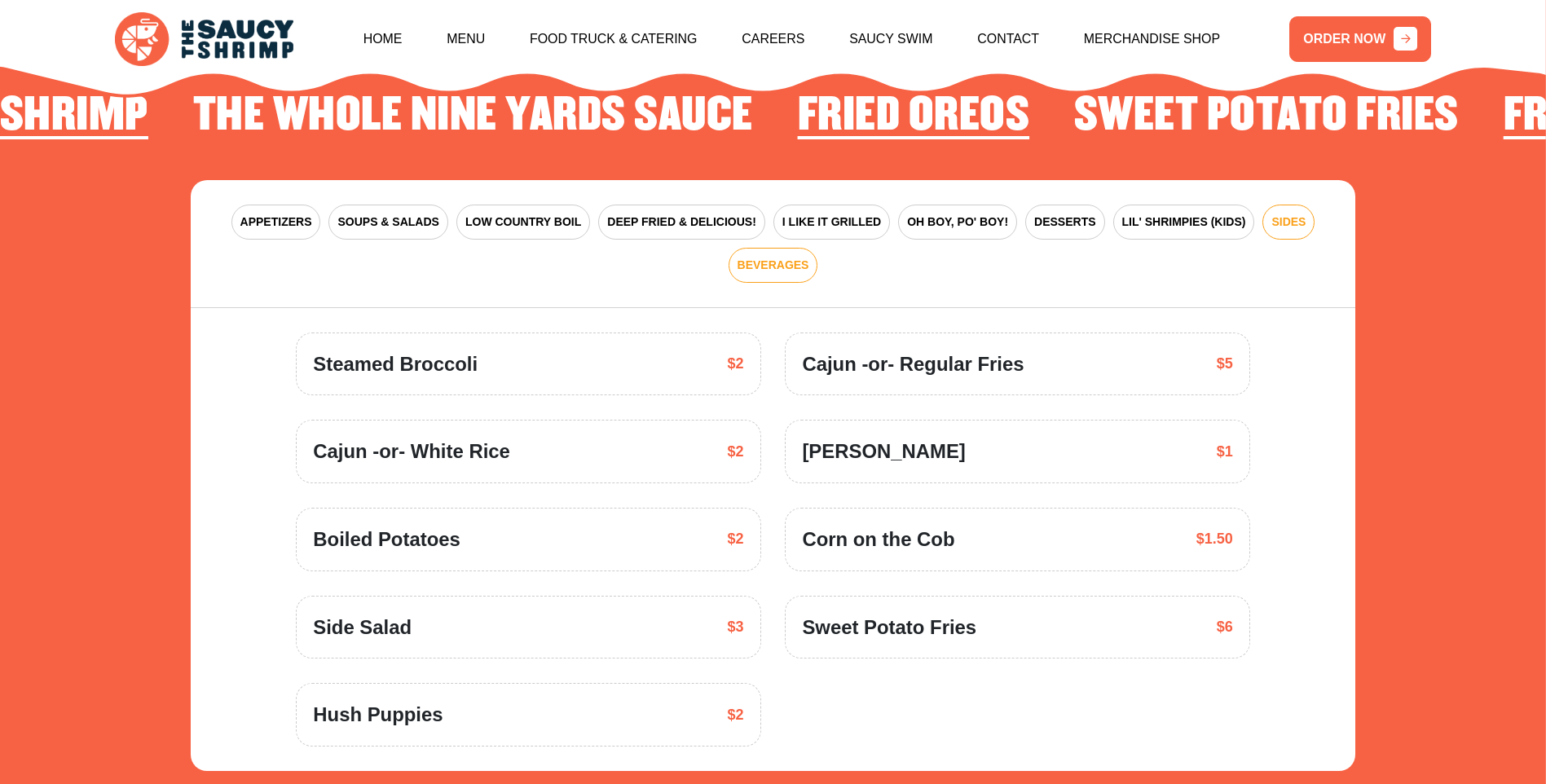
click at [809, 257] on span "BEVERAGES" at bounding box center [773, 265] width 72 height 17
